Goal: Task Accomplishment & Management: Use online tool/utility

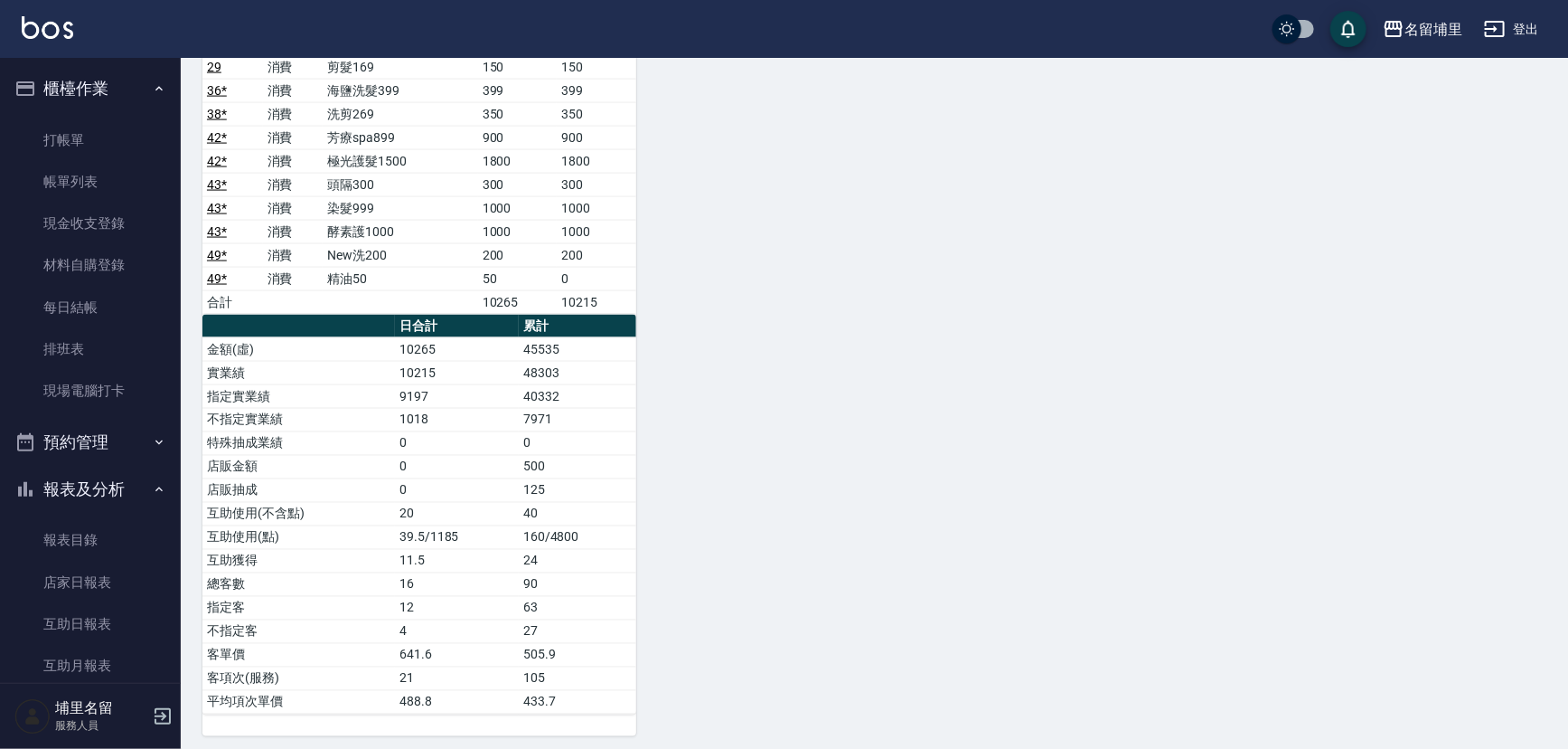
scroll to position [164, 0]
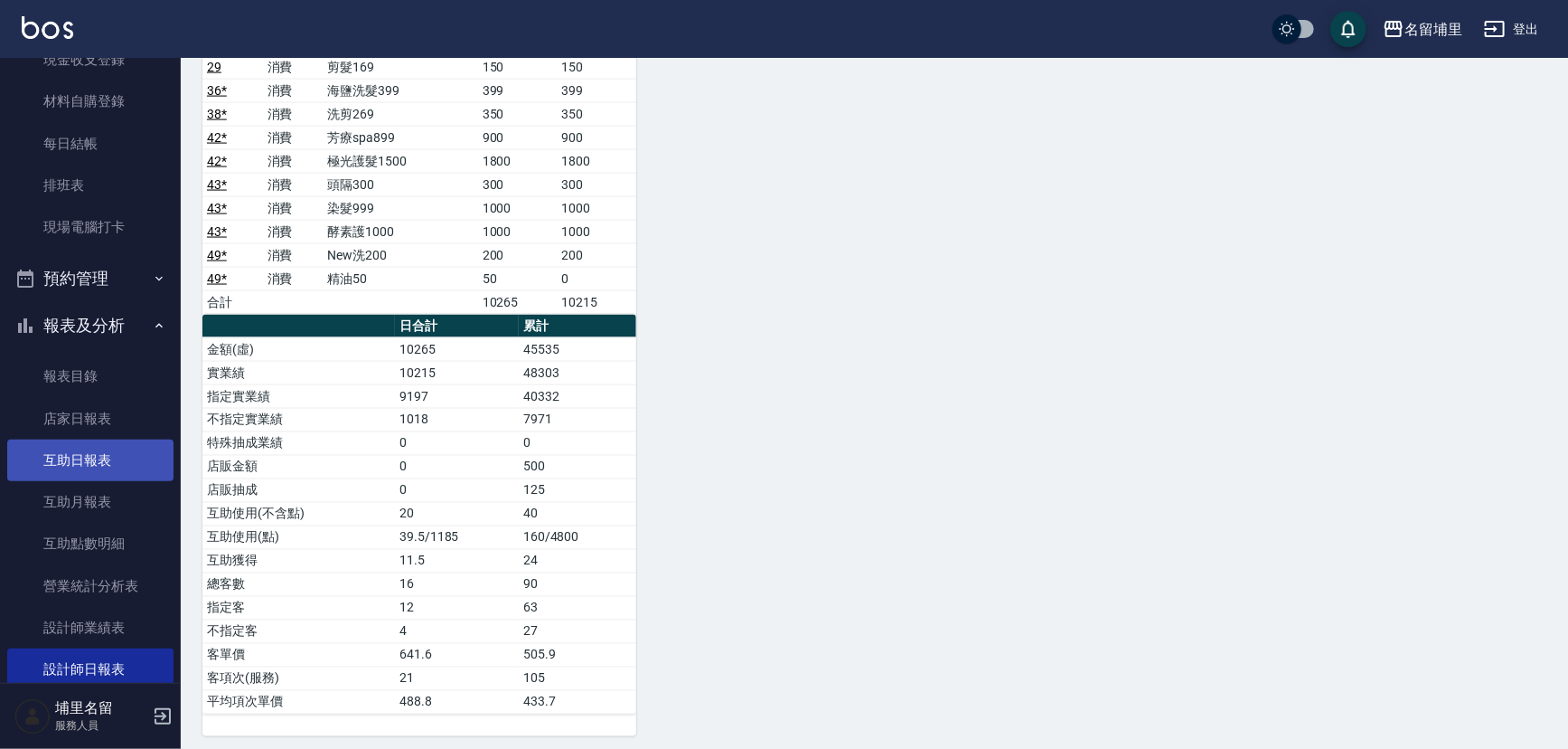
click at [139, 450] on link "互助日報表" at bounding box center [90, 460] width 166 height 42
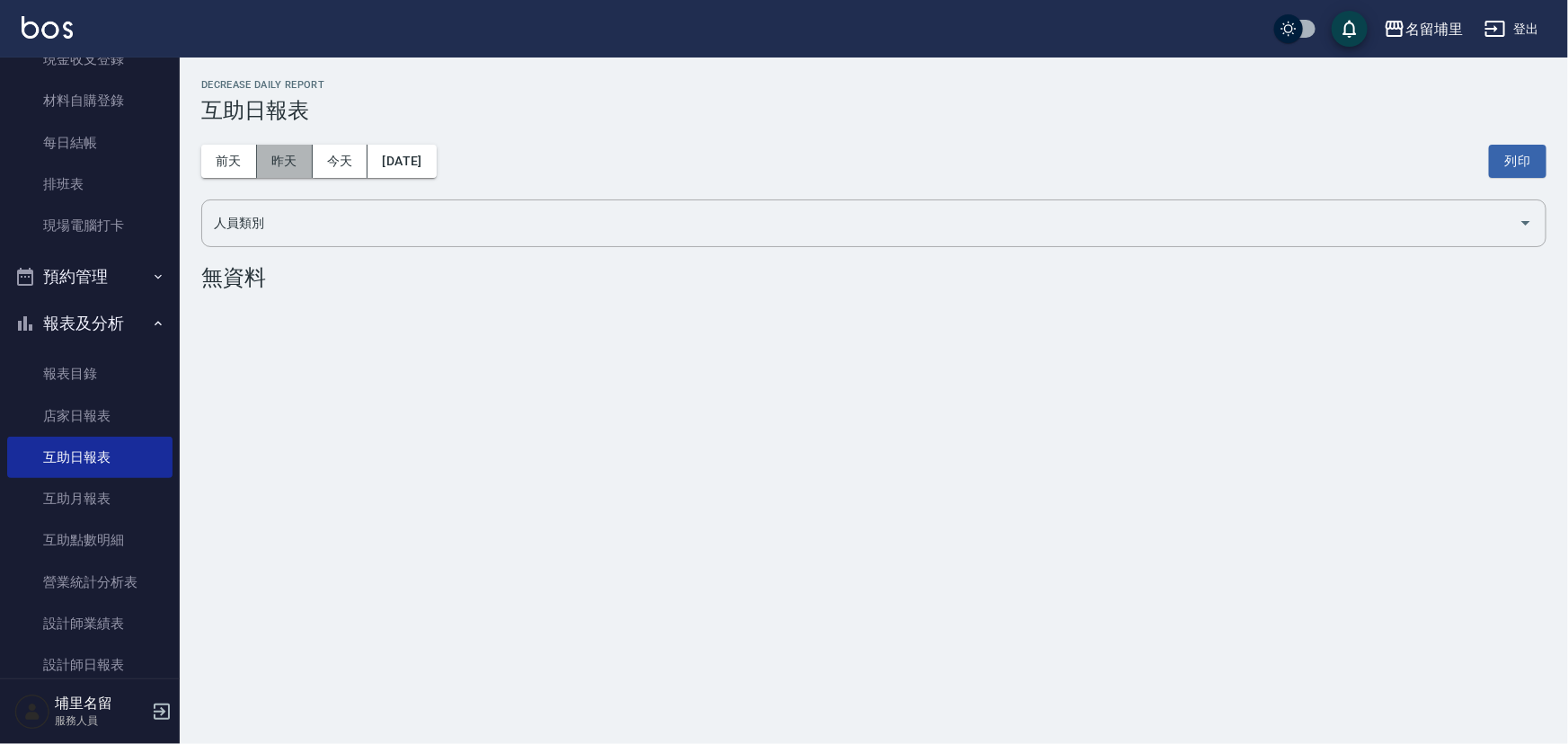
click at [292, 174] on button "昨天" at bounding box center [284, 162] width 55 height 33
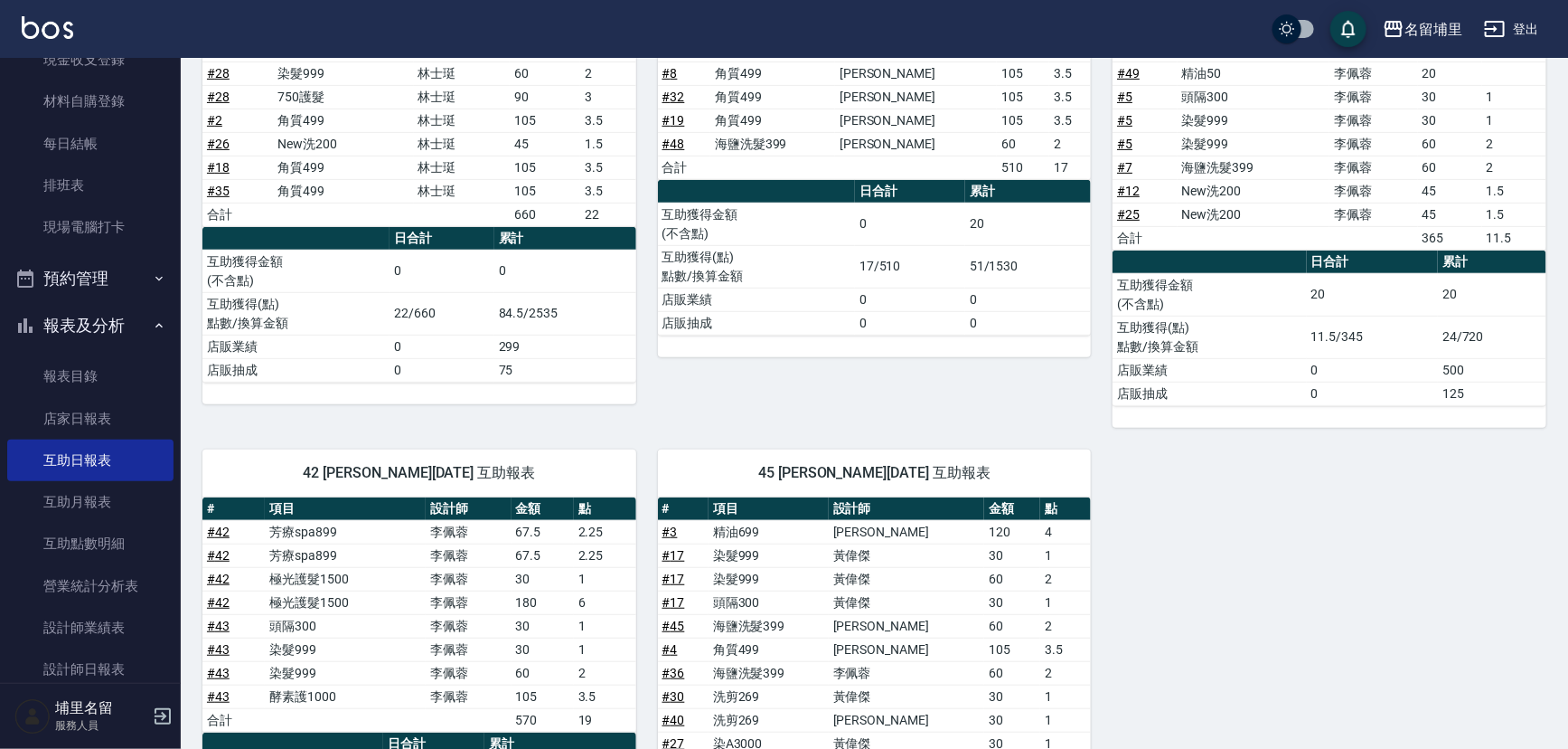
scroll to position [657, 0]
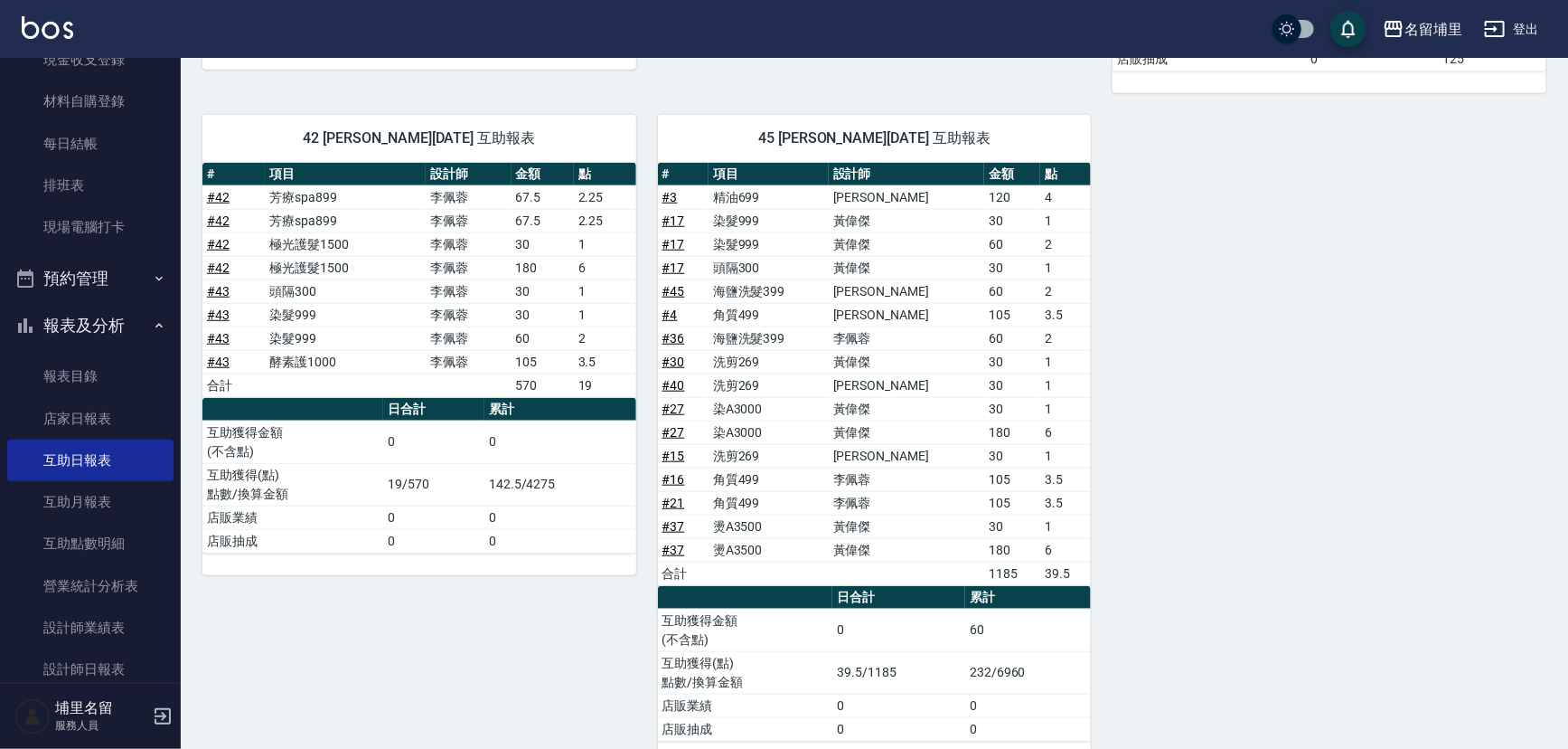
click at [668, 405] on link "# 27" at bounding box center [673, 409] width 22 height 15
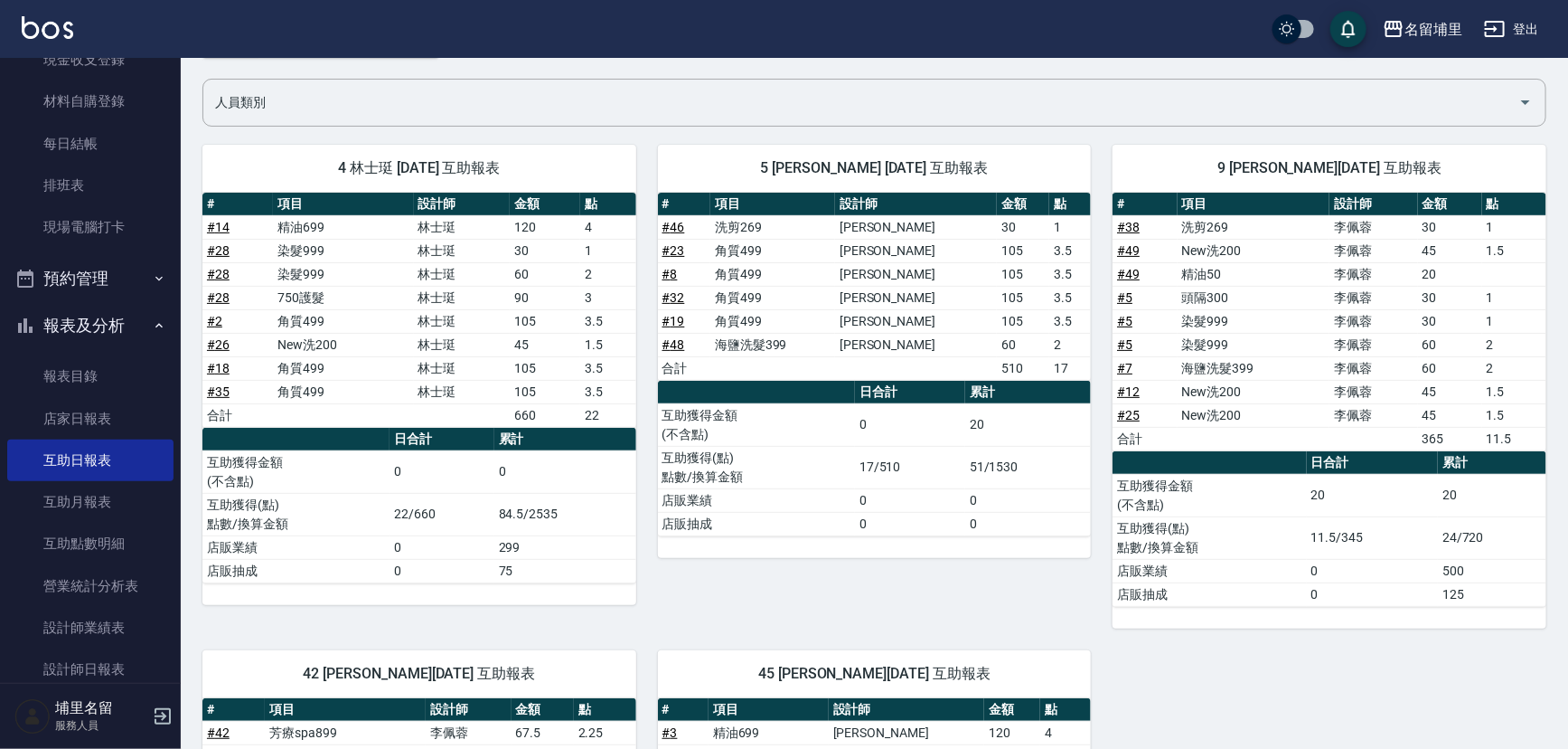
scroll to position [82, 0]
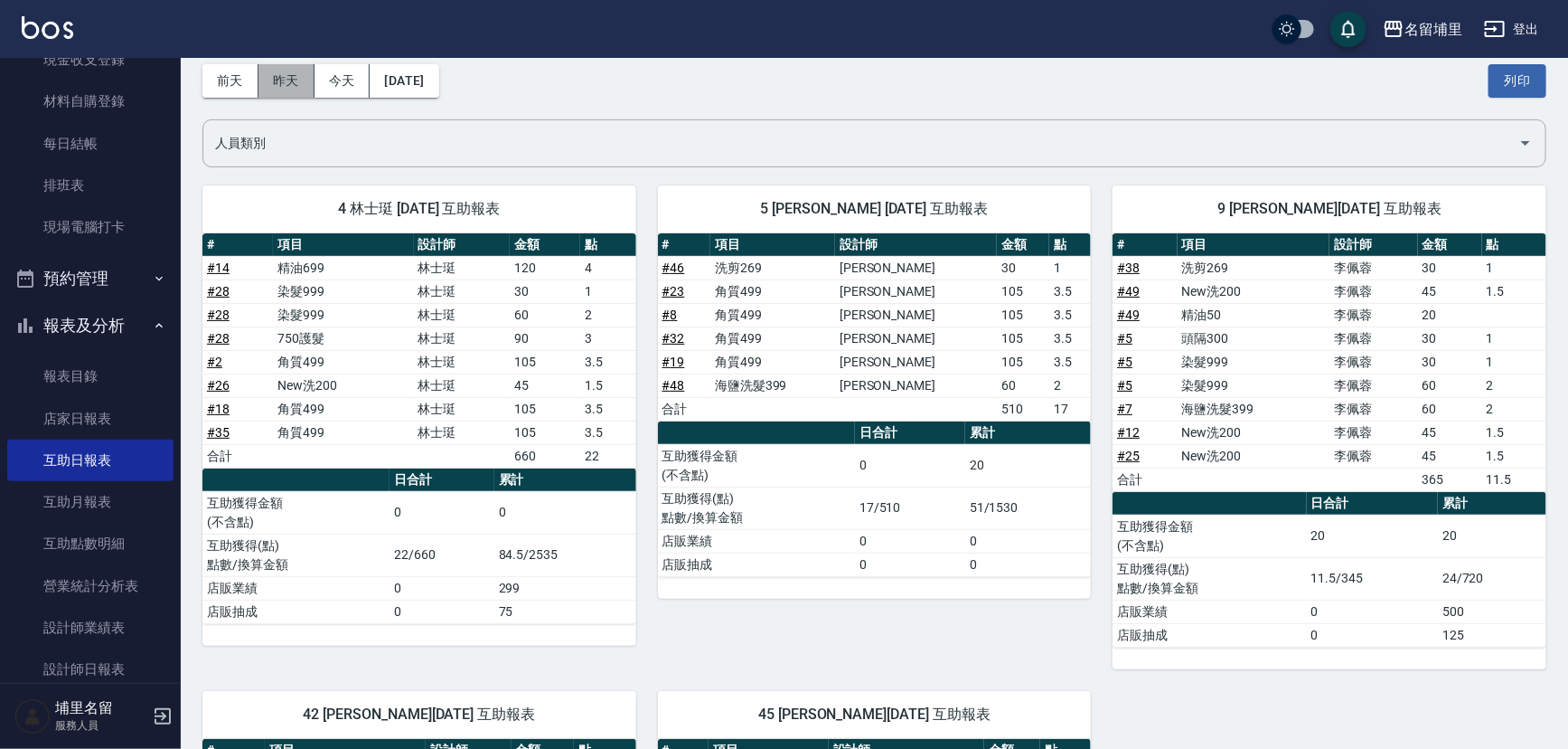
click at [271, 84] on button "昨天" at bounding box center [286, 81] width 56 height 33
click at [230, 79] on button "前天" at bounding box center [230, 81] width 56 height 33
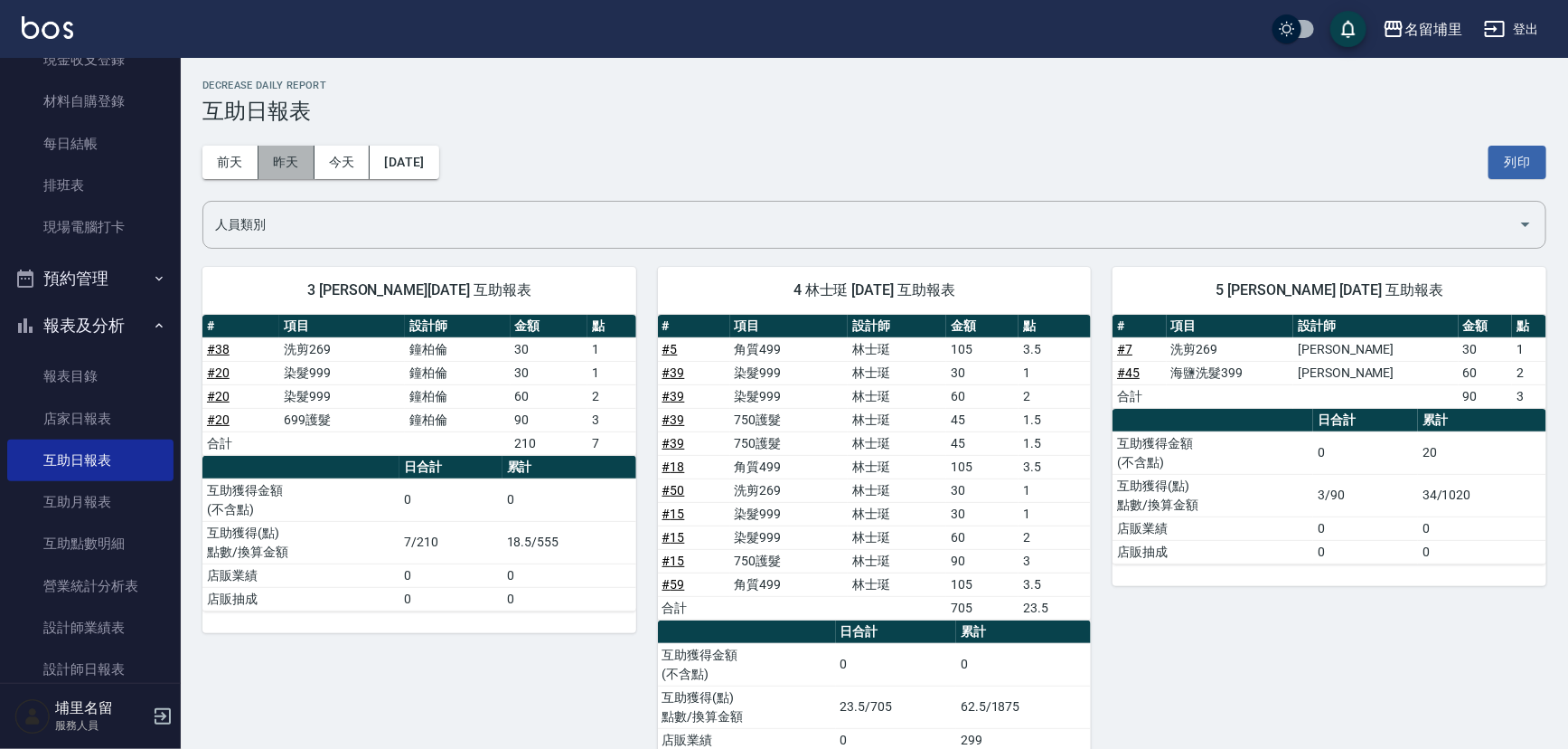
click at [281, 154] on button "昨天" at bounding box center [286, 163] width 56 height 33
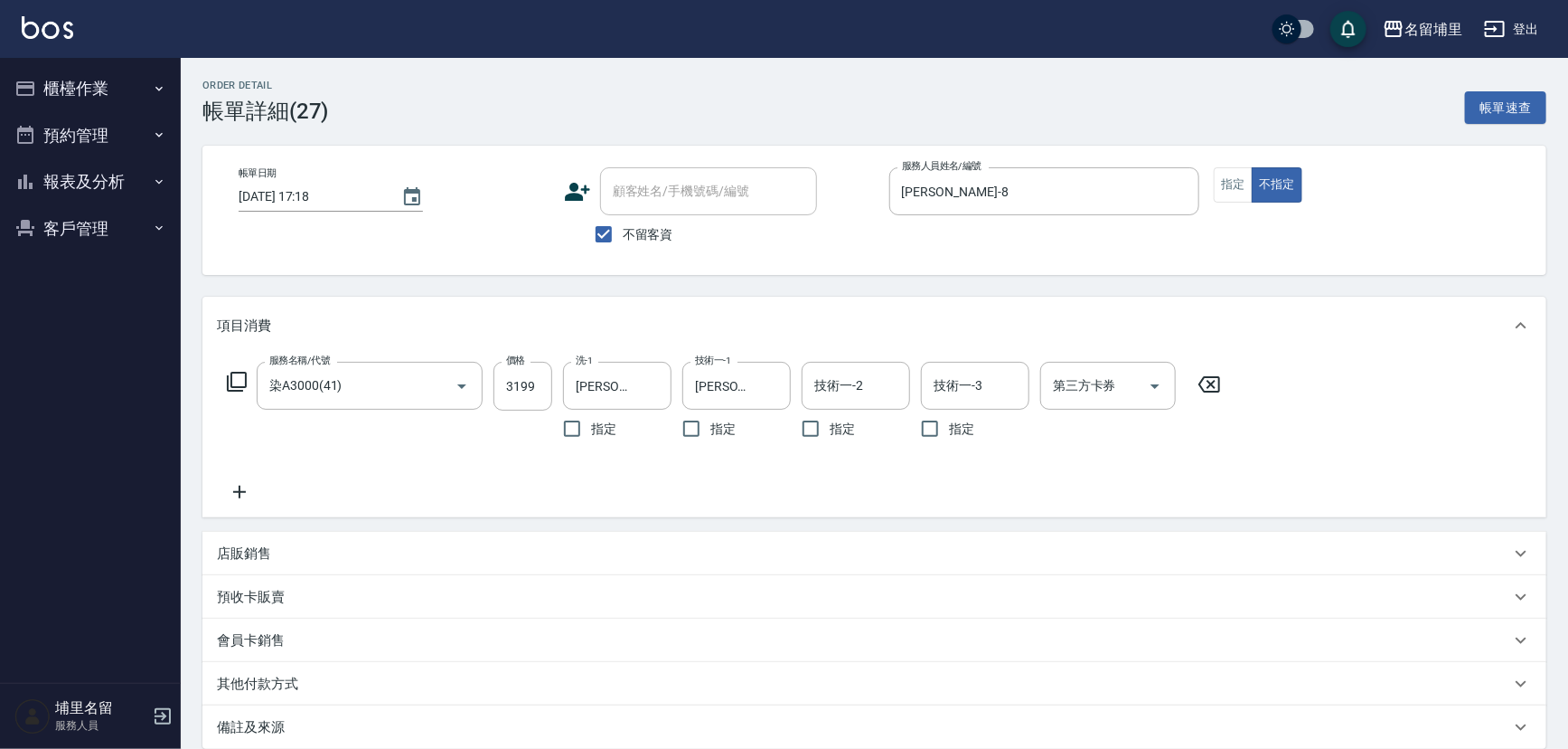
click at [1210, 385] on icon at bounding box center [1209, 385] width 21 height 17
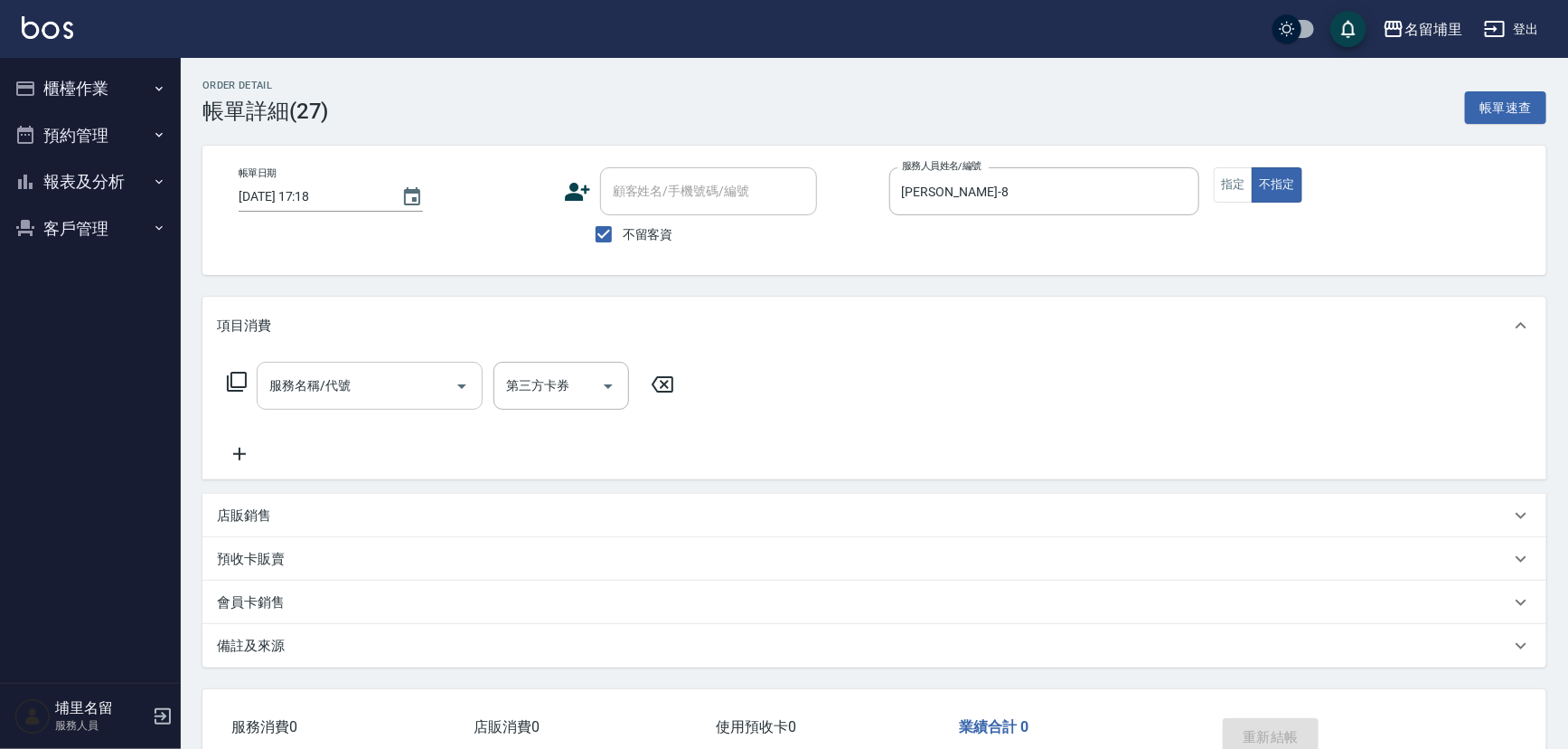
drag, startPoint x: 390, startPoint y: 367, endPoint x: 391, endPoint y: 390, distance: 23.0
click at [389, 369] on div "服務名稱/代號" at bounding box center [369, 386] width 226 height 48
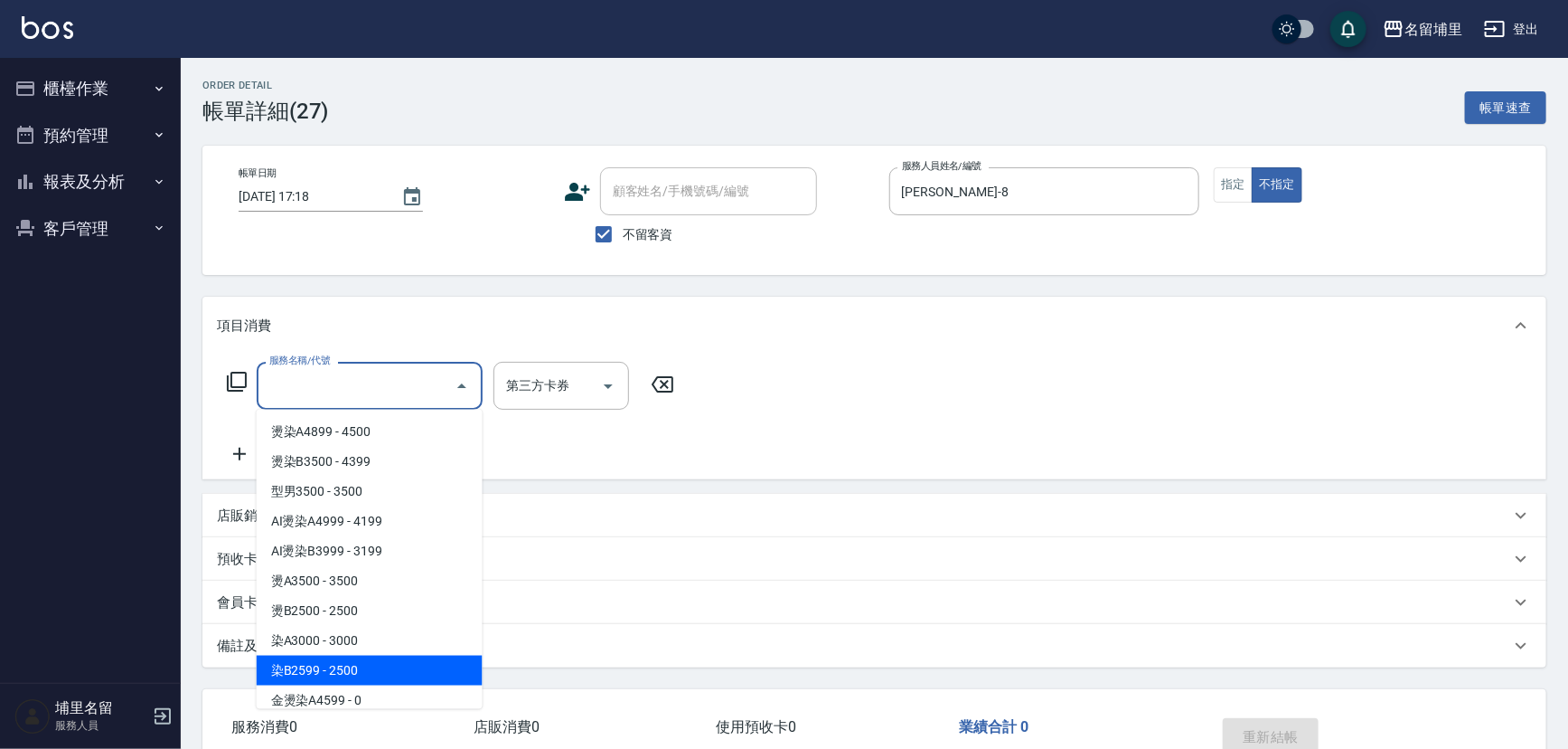
click at [397, 660] on span "染B2599 - 2500" at bounding box center [369, 670] width 226 height 30
type input "染B2599(42)"
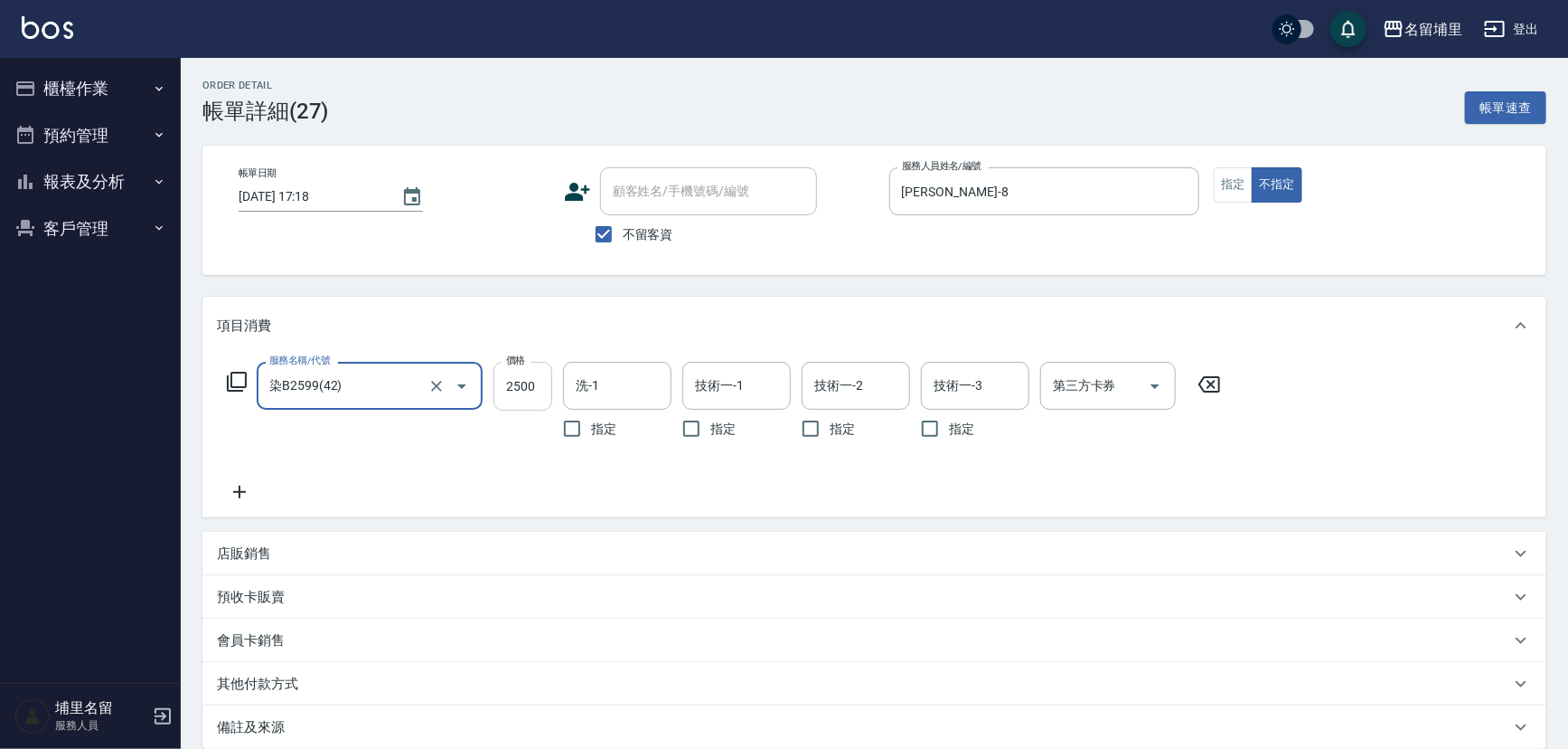
click at [507, 382] on input "2500" at bounding box center [522, 386] width 59 height 49
type input "2199"
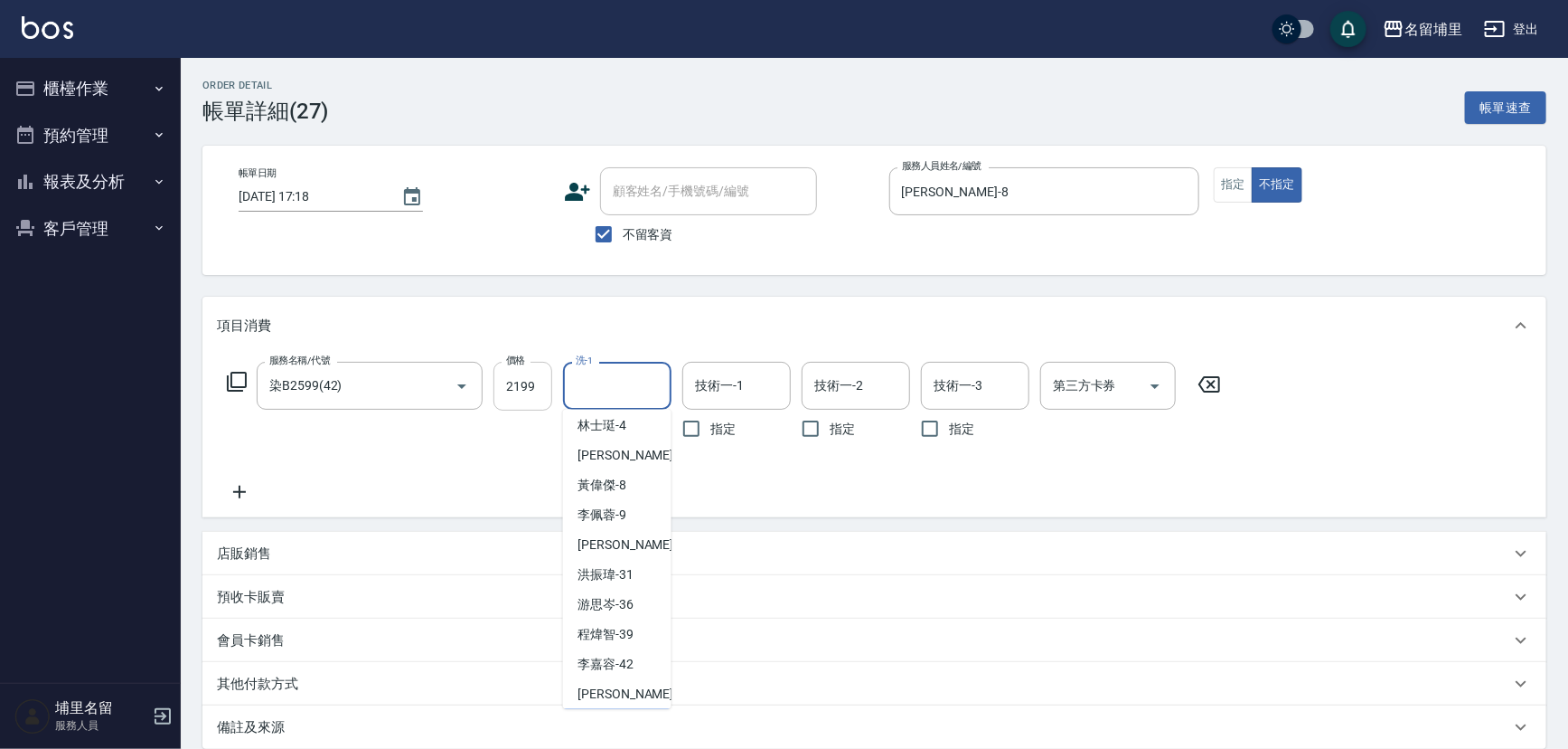
scroll to position [65, 0]
type input "[PERSON_NAME]-45"
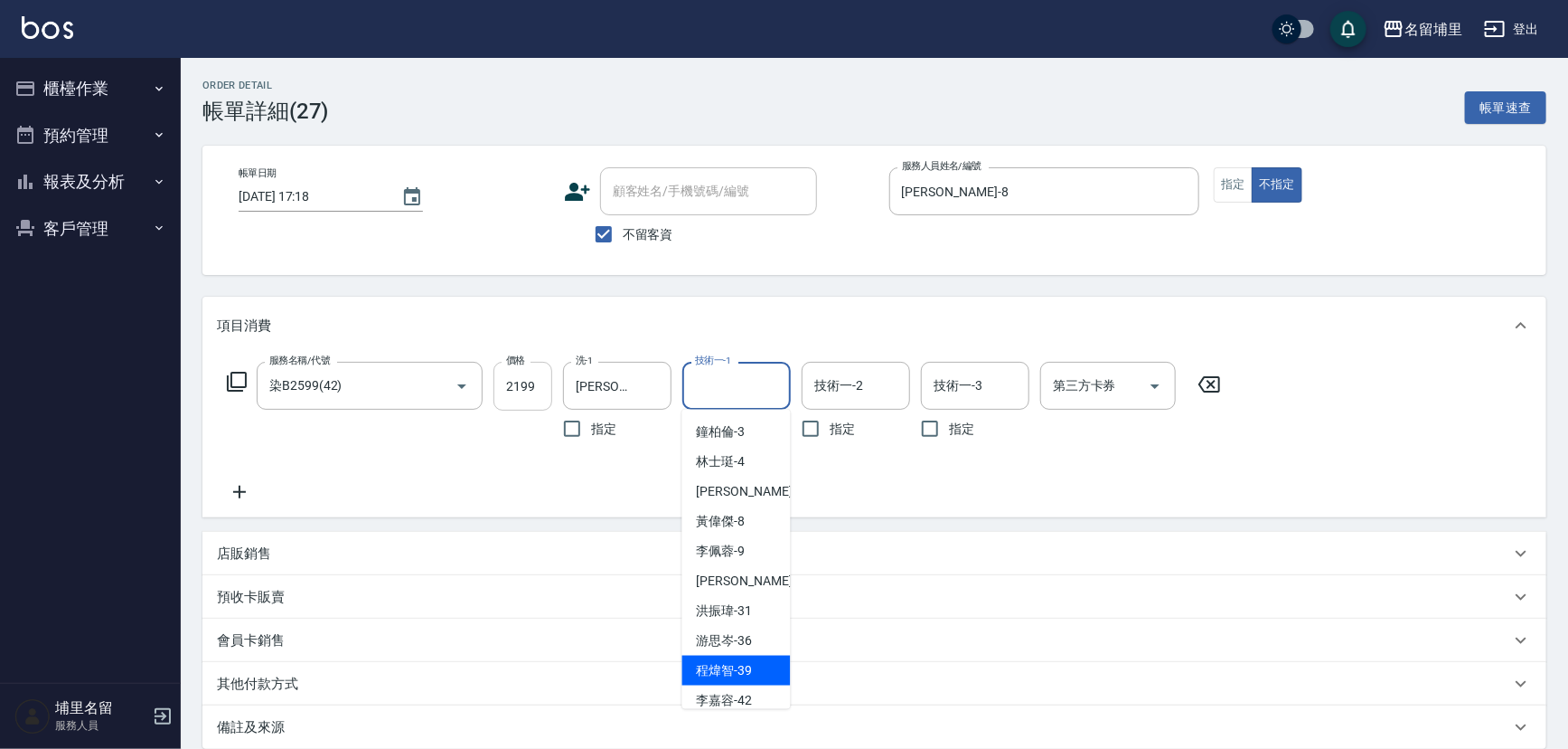
scroll to position [96, 0]
type input "[PERSON_NAME]-45"
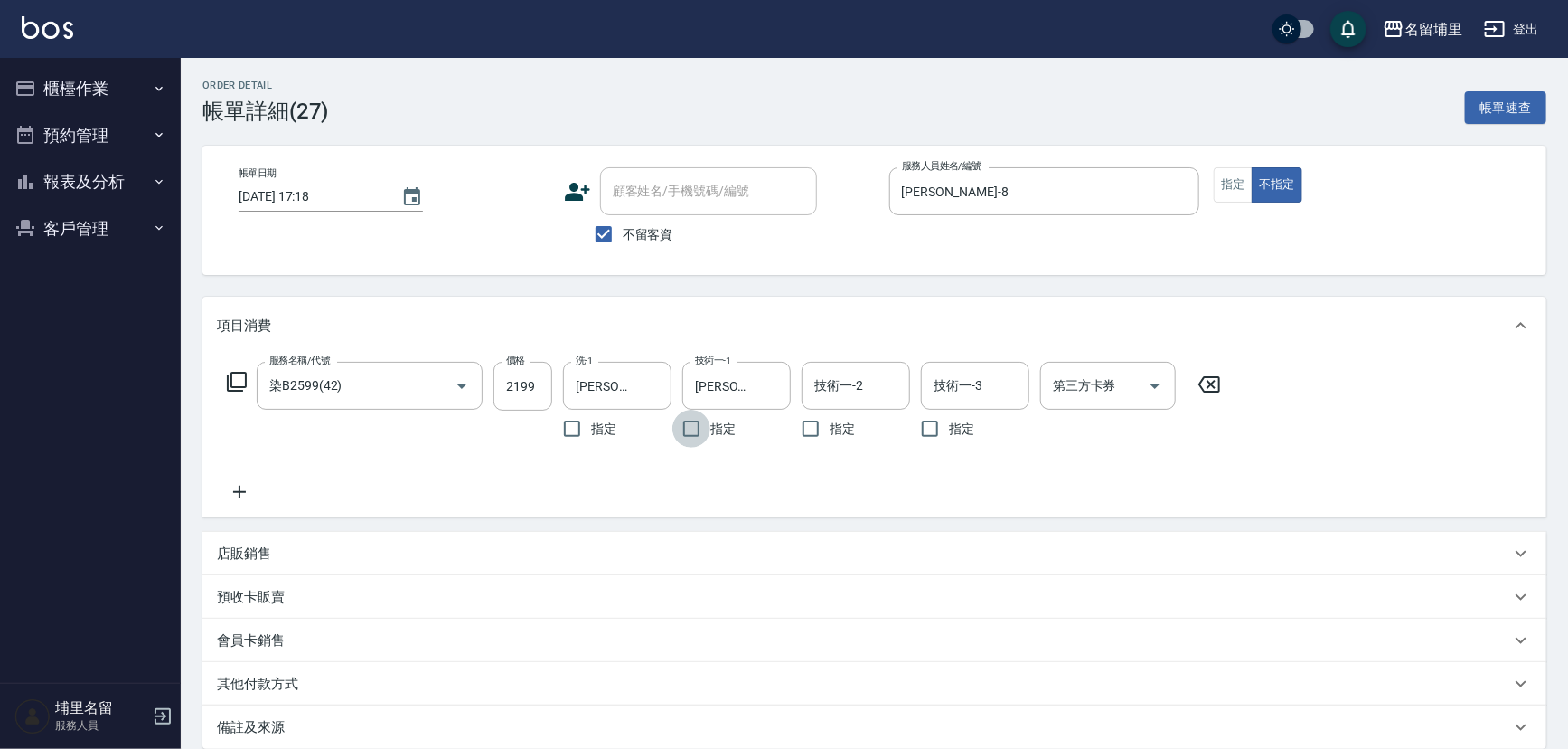
click at [239, 499] on icon at bounding box center [240, 492] width 46 height 21
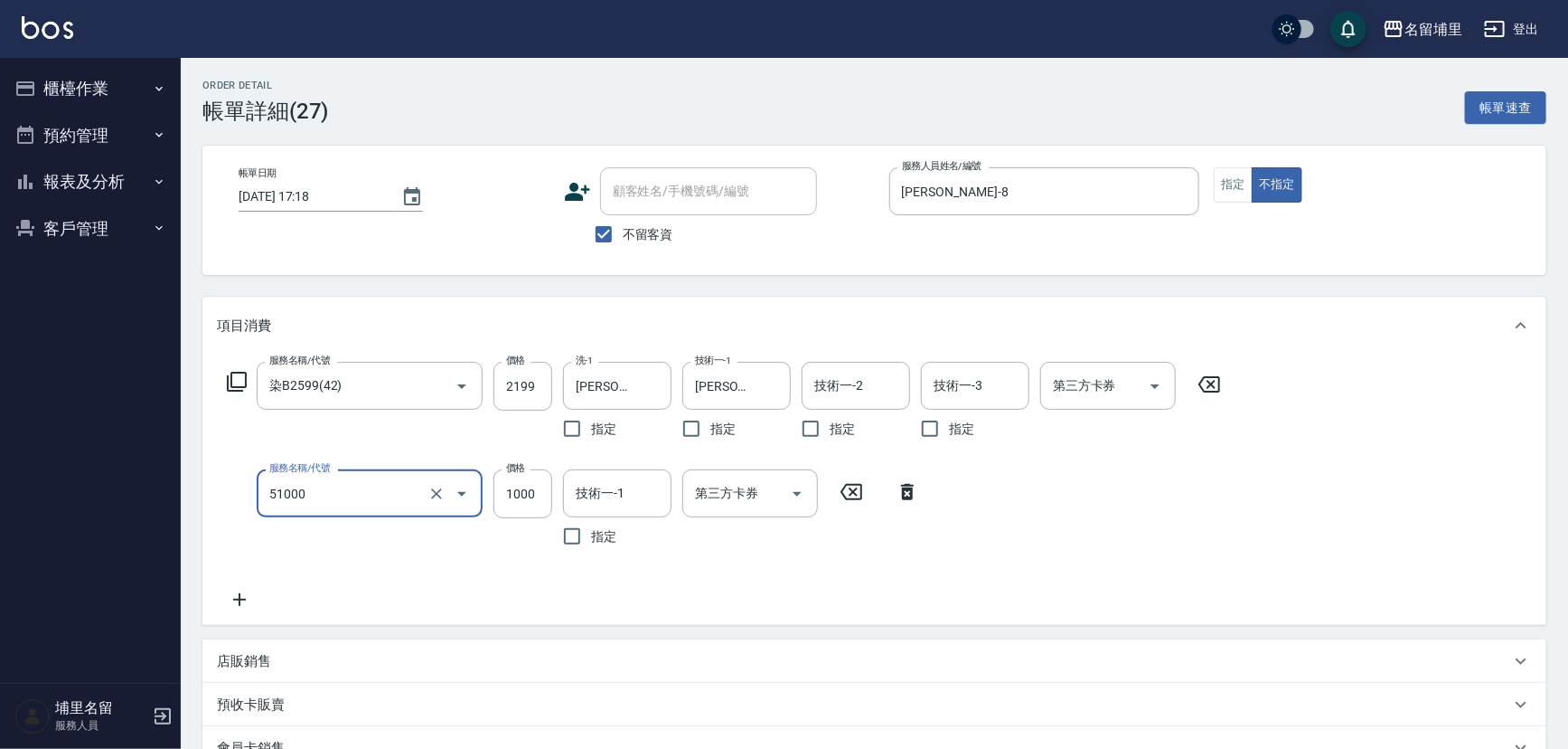
type input "酵素護1000(51000)"
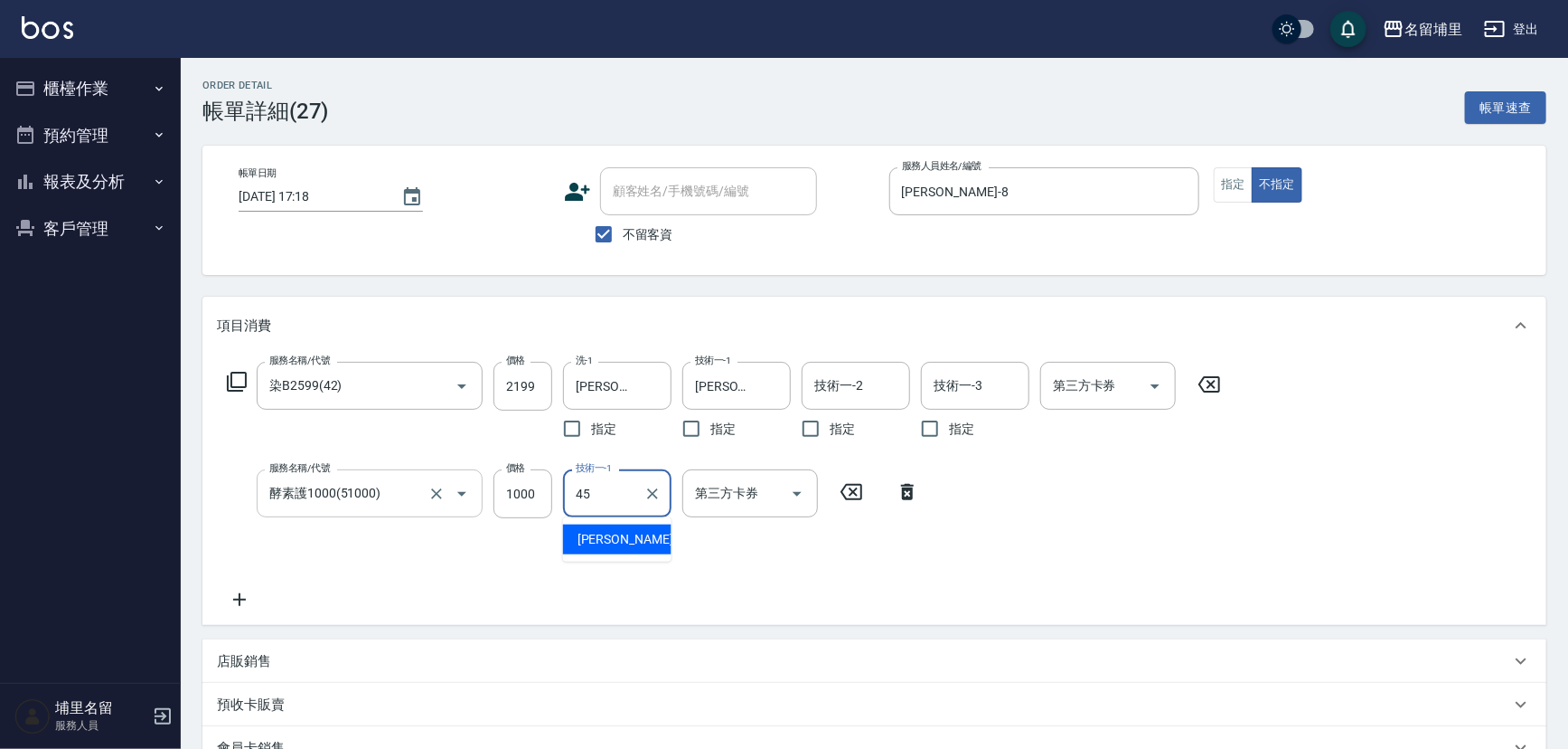
type input "[PERSON_NAME]-45"
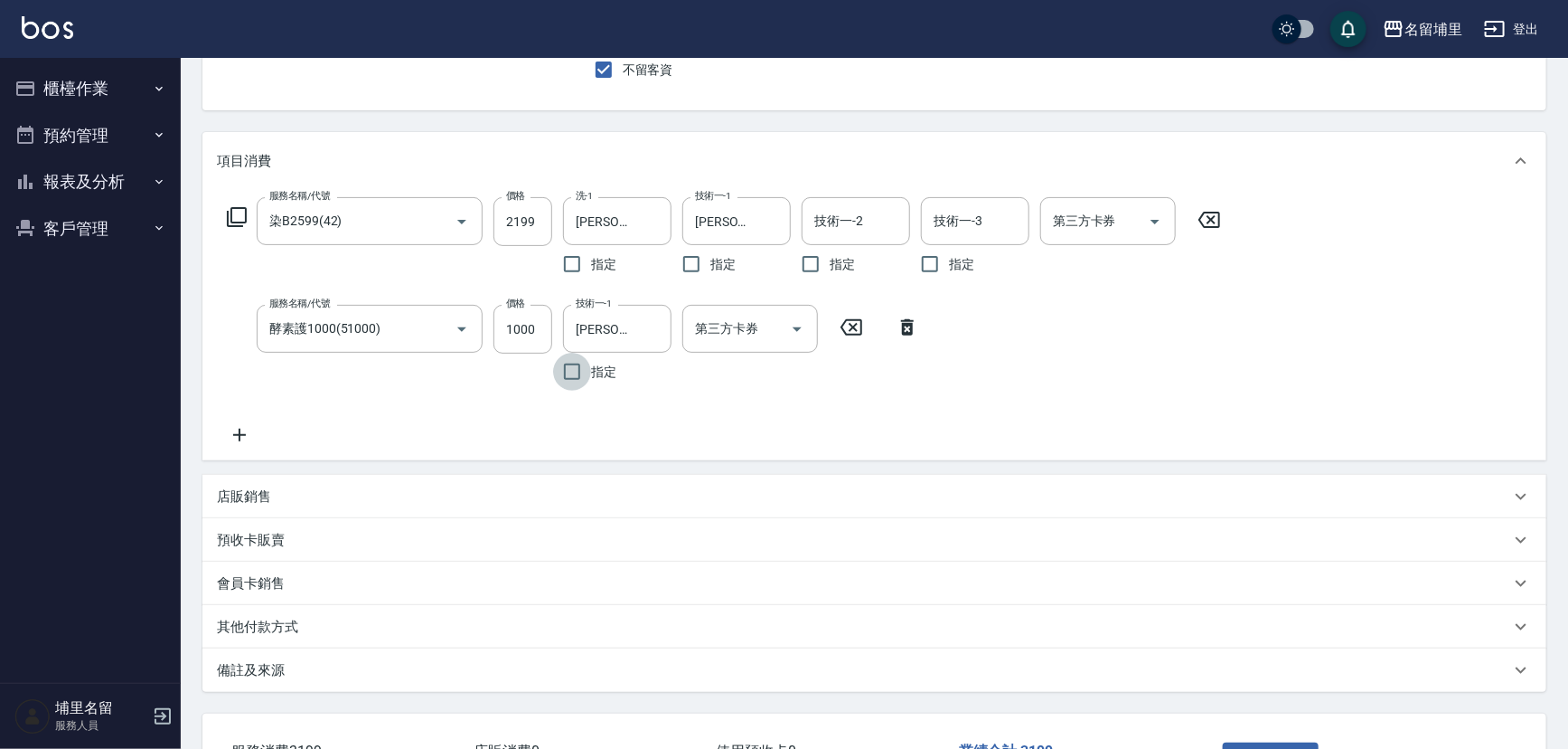
scroll to position [246, 0]
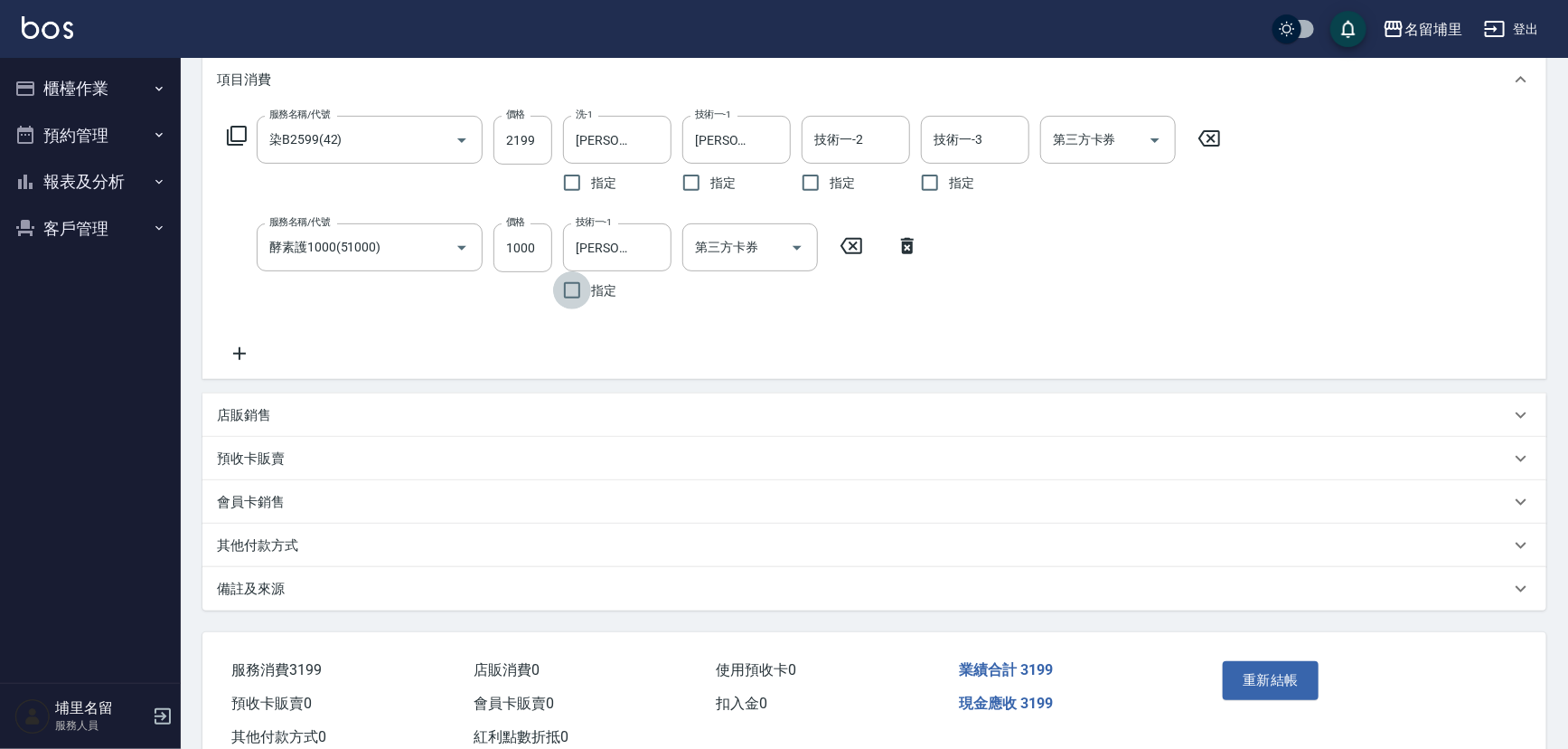
drag, startPoint x: 1264, startPoint y: 670, endPoint x: 1132, endPoint y: 623, distance: 140.1
click at [1235, 664] on button "重新結帳" at bounding box center [1271, 679] width 96 height 38
